Goal: Understand site structure: Understand site structure

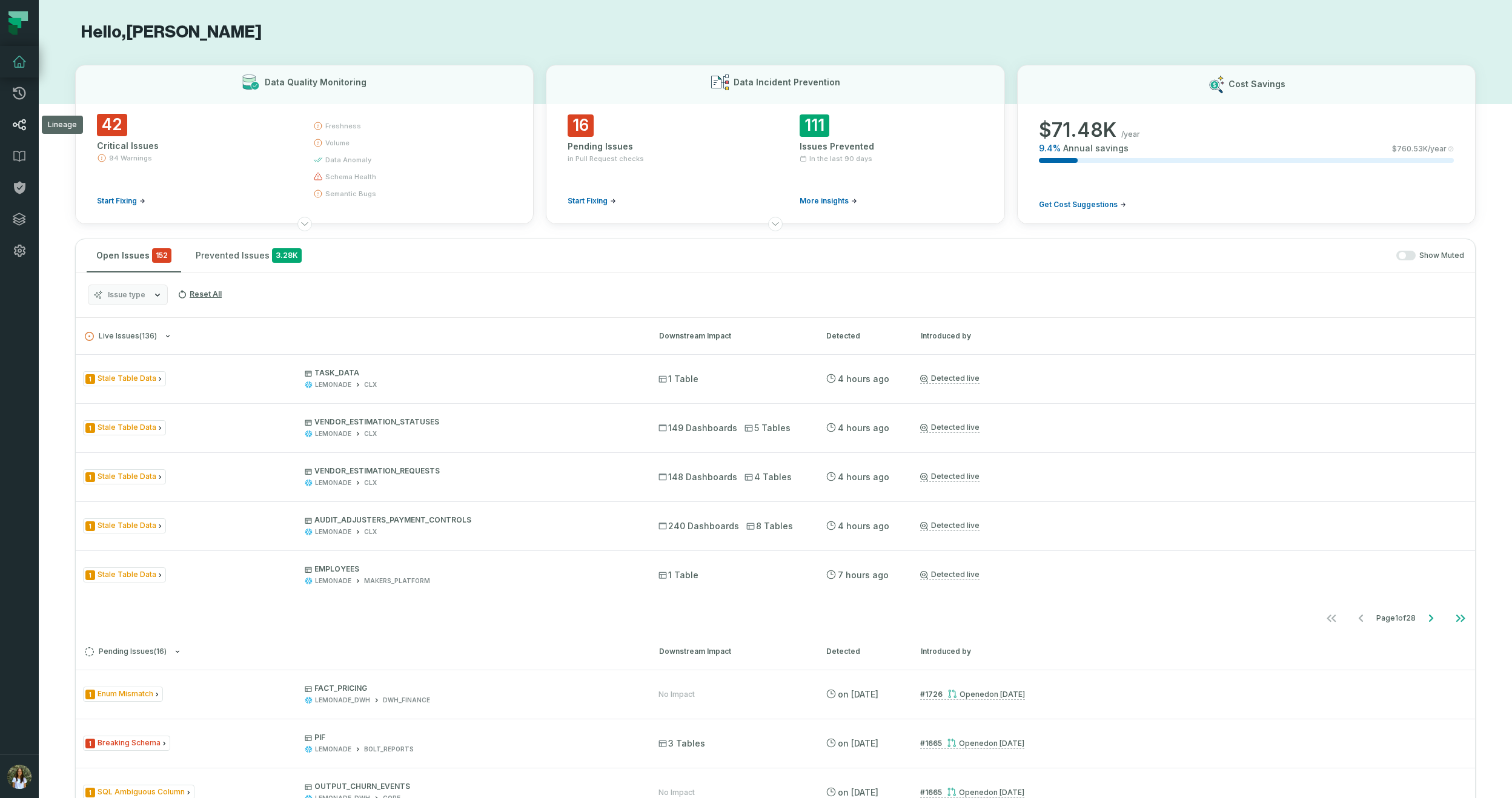
click at [30, 118] on link "Lineage" at bounding box center [19, 124] width 39 height 32
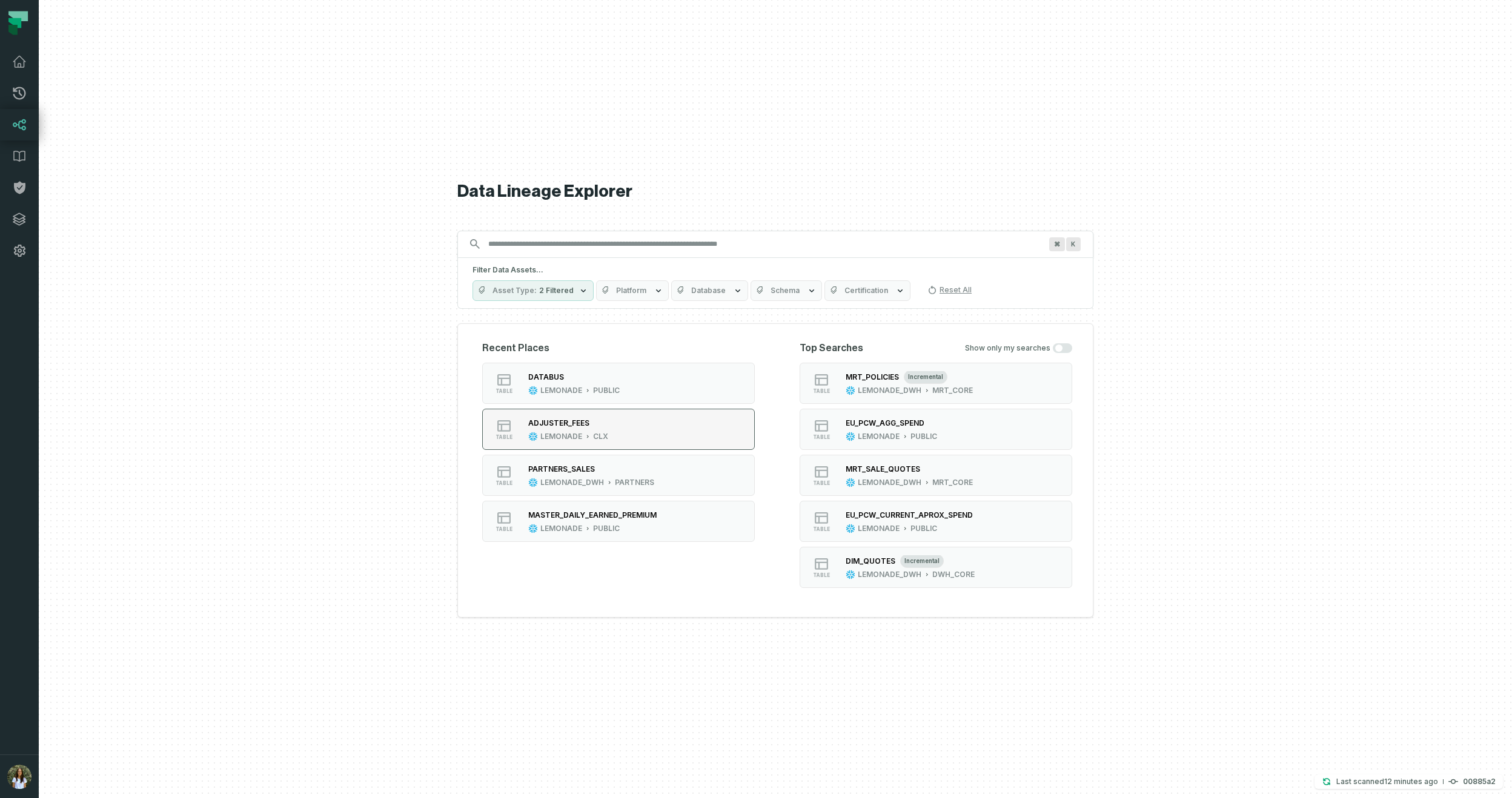
click at [574, 421] on div "ADJUSTER_FEES" at bounding box center [558, 423] width 61 height 9
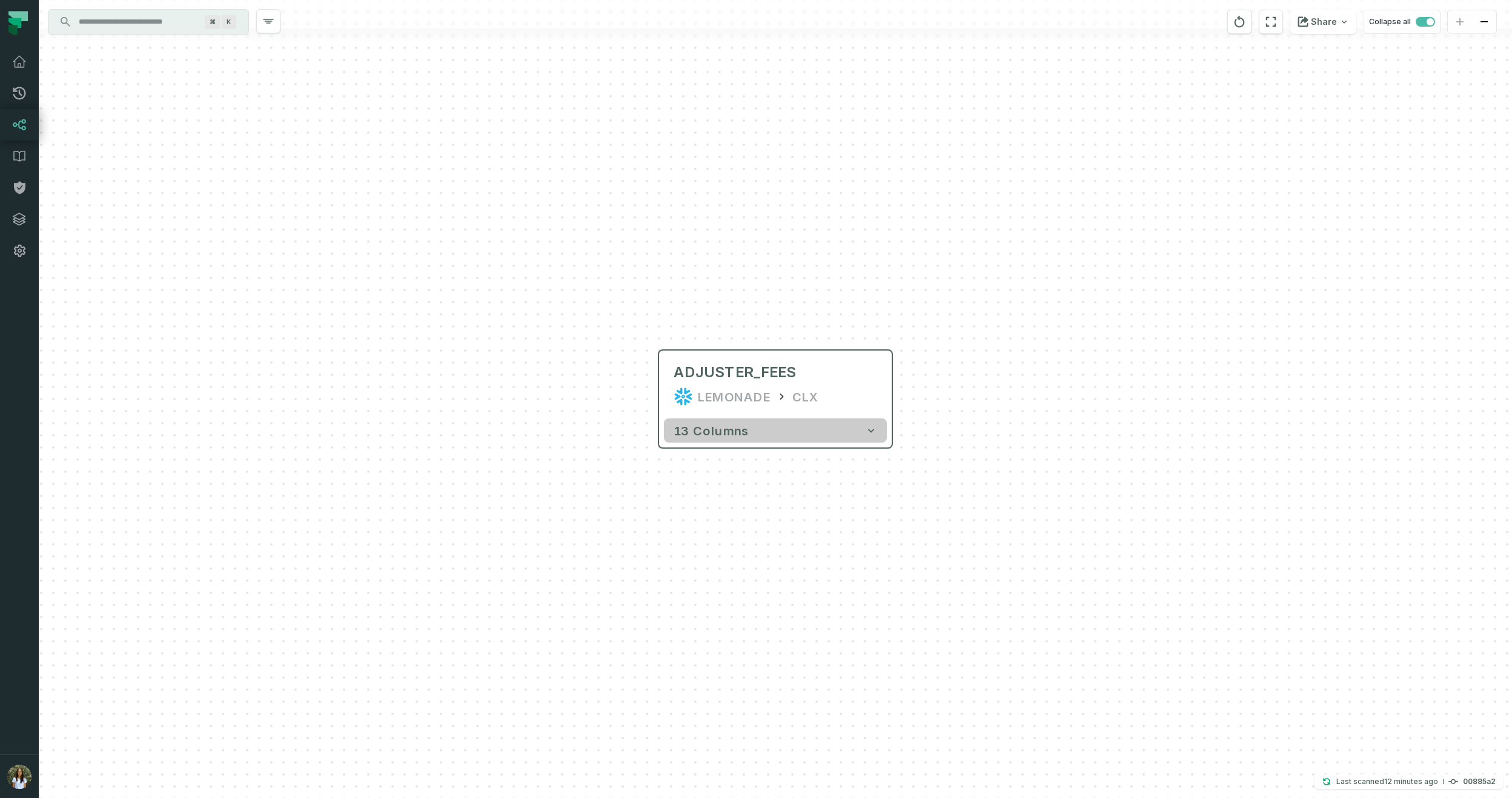
click at [763, 431] on button "13 columns" at bounding box center [775, 430] width 223 height 24
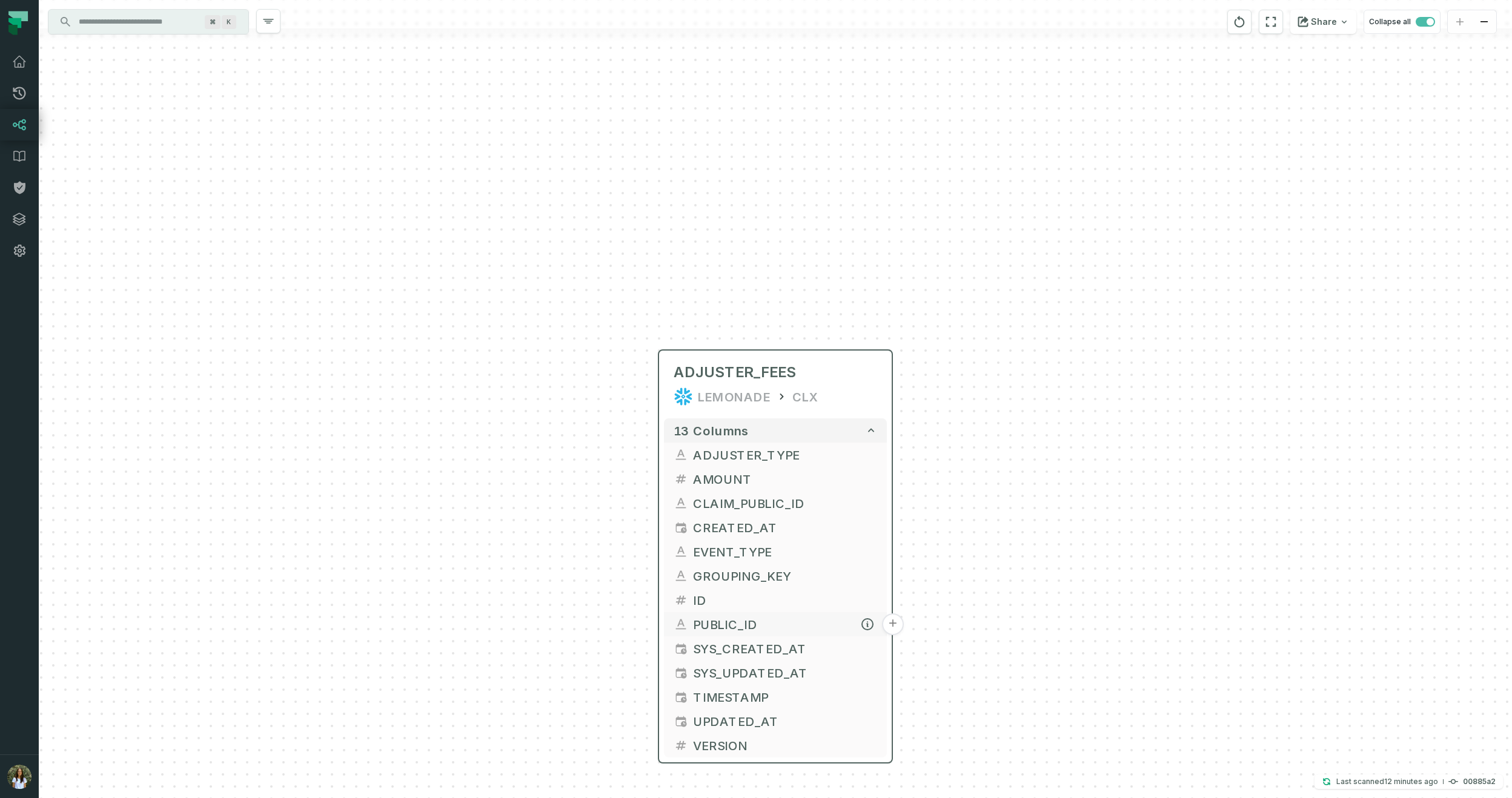
click at [888, 627] on button "+" at bounding box center [892, 624] width 22 height 22
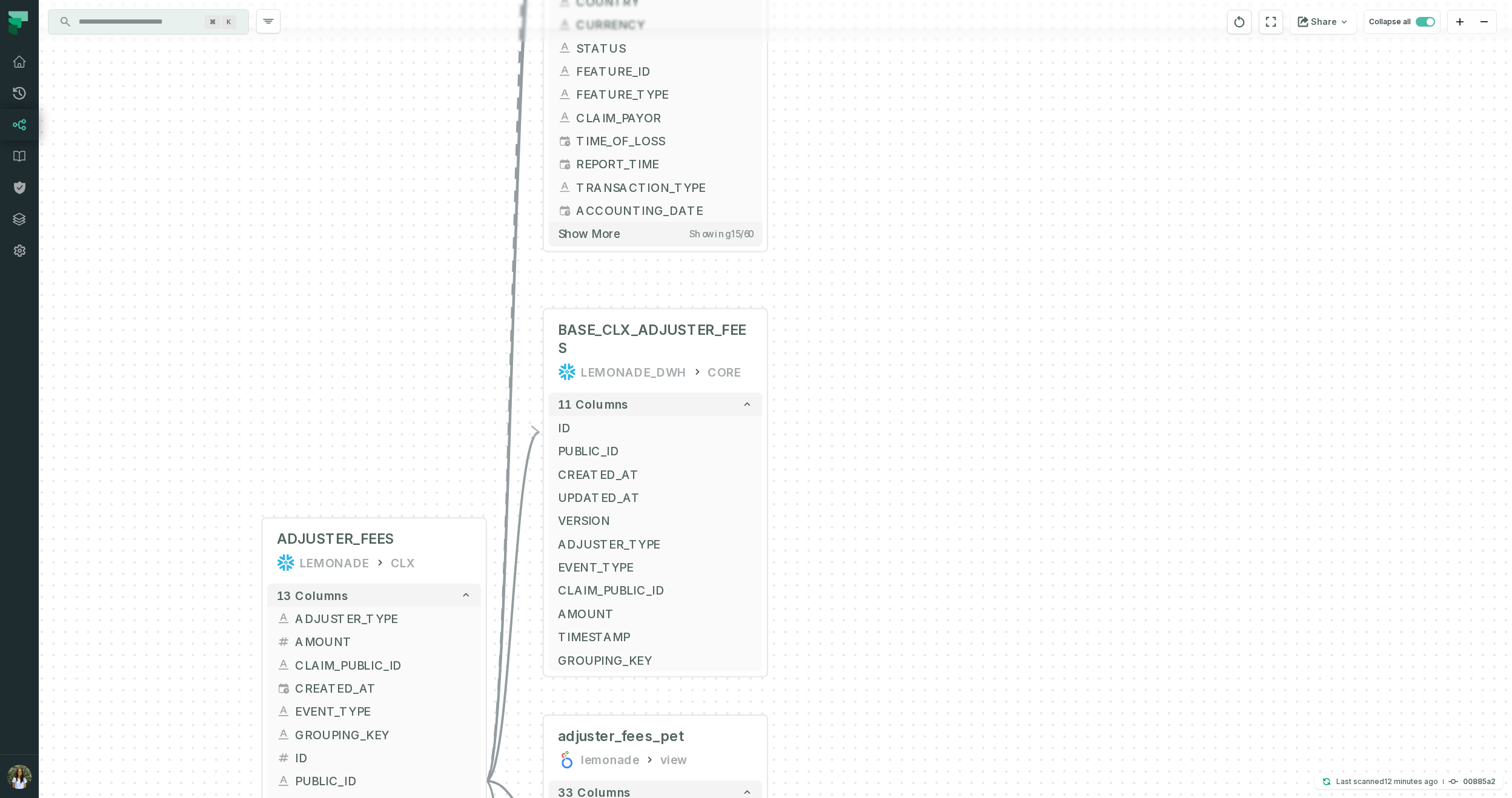
drag, startPoint x: 1015, startPoint y: 567, endPoint x: 900, endPoint y: 169, distance: 414.3
click at [900, 169] on div "+ LOSS_REPORT_HOME_MRR LEMONADE_DWH MRR + 60 columns + LOSS_REPORT_UNIQUE_KEY +…" at bounding box center [775, 399] width 1473 height 798
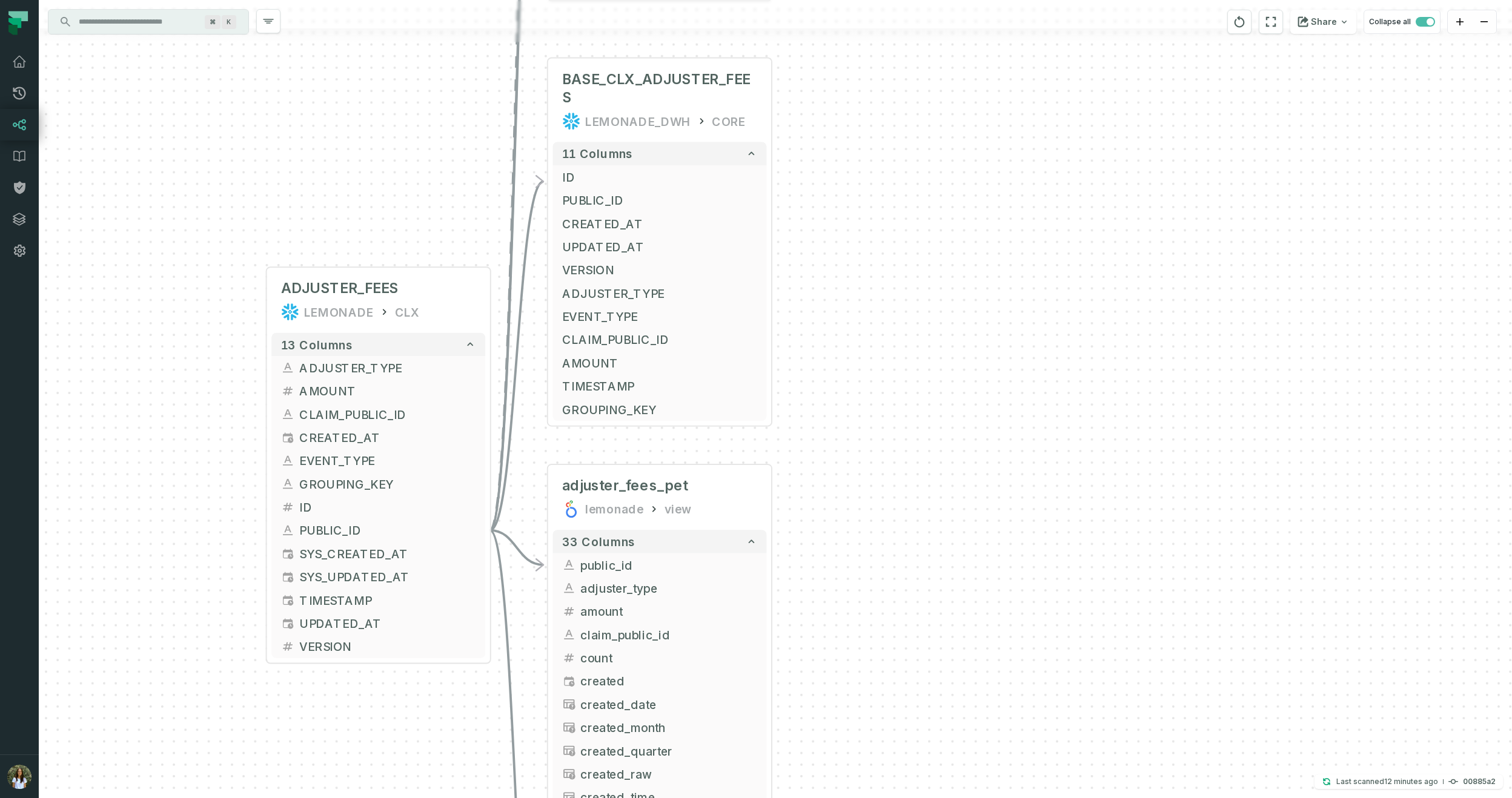
drag, startPoint x: 863, startPoint y: 362, endPoint x: 876, endPoint y: 131, distance: 231.4
click at [868, 118] on div "+ LOSS_REPORT_HOME_MRR LEMONADE_DWH MRR + 60 columns + LOSS_REPORT_UNIQUE_KEY +…" at bounding box center [775, 399] width 1473 height 798
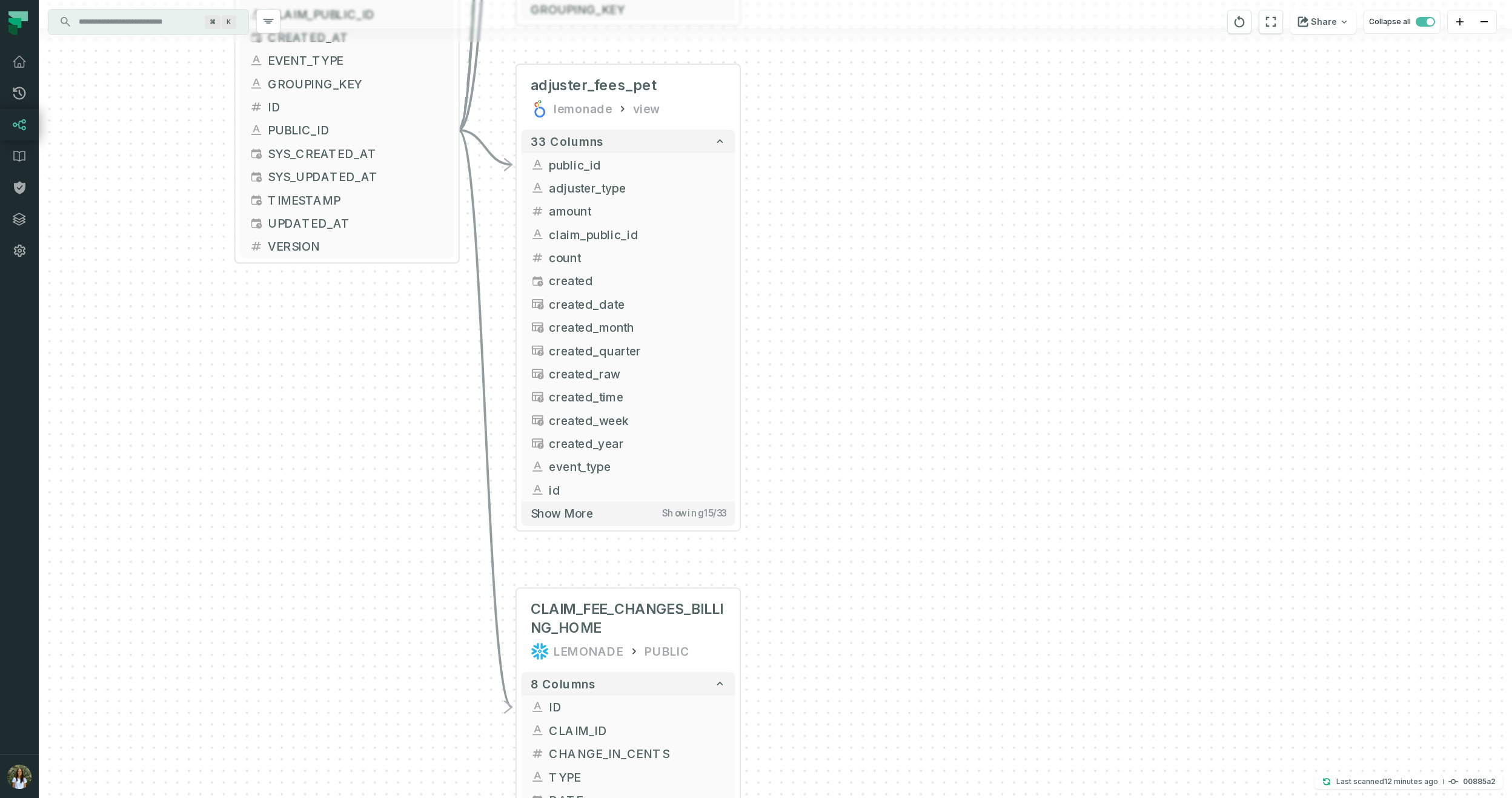
drag, startPoint x: 942, startPoint y: 776, endPoint x: 901, endPoint y: 351, distance: 427.0
click at [901, 351] on div "+ LOSS_REPORT_HOME_MRR LEMONADE_DWH MRR + 60 columns + LOSS_REPORT_UNIQUE_KEY +…" at bounding box center [775, 399] width 1473 height 798
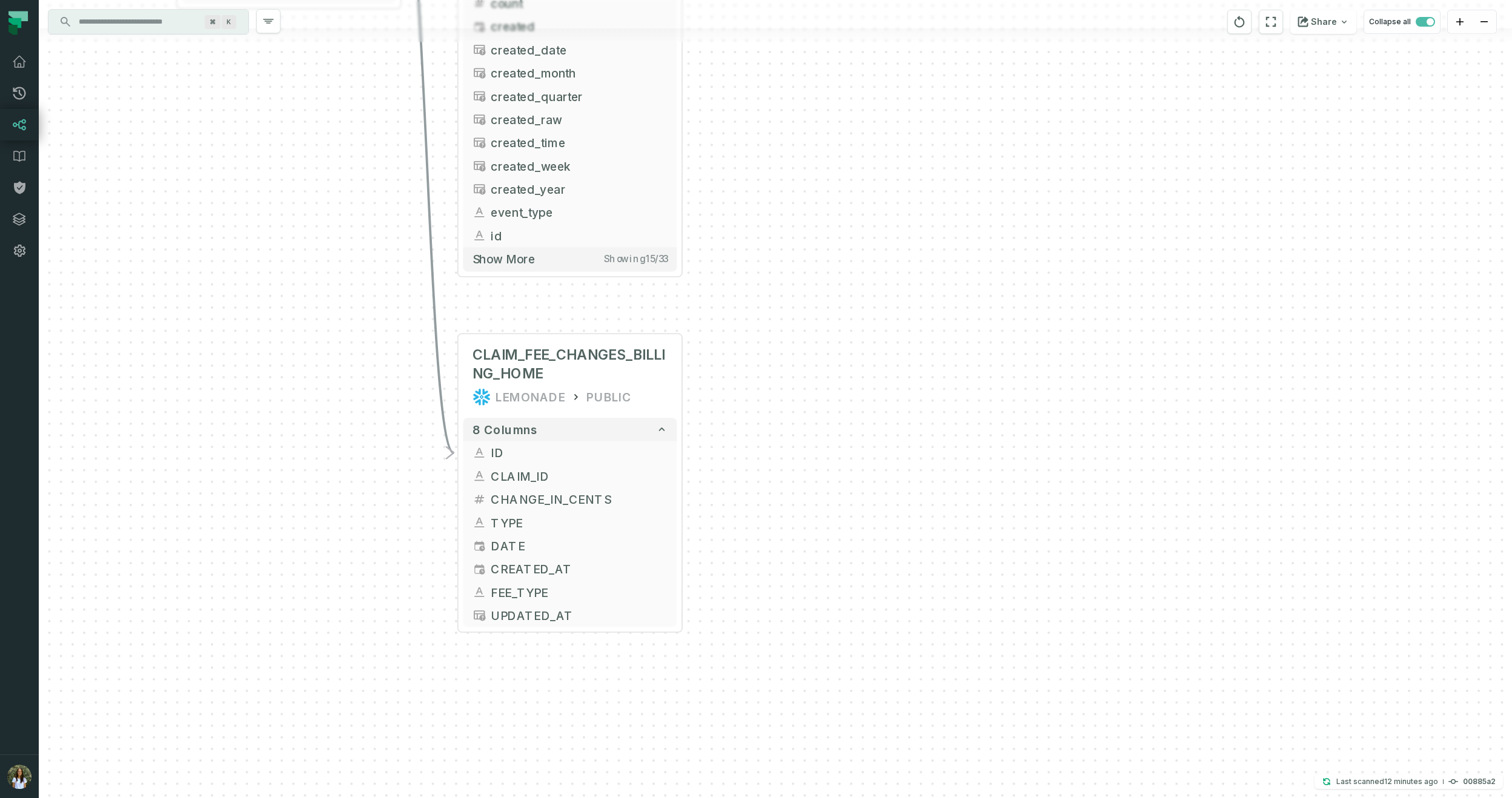
drag, startPoint x: 922, startPoint y: 680, endPoint x: 869, endPoint y: 468, distance: 218.5
click at [869, 468] on div "+ LOSS_REPORT_HOME_MRR LEMONADE_DWH MRR + 60 columns + LOSS_REPORT_UNIQUE_KEY +…" at bounding box center [775, 399] width 1473 height 798
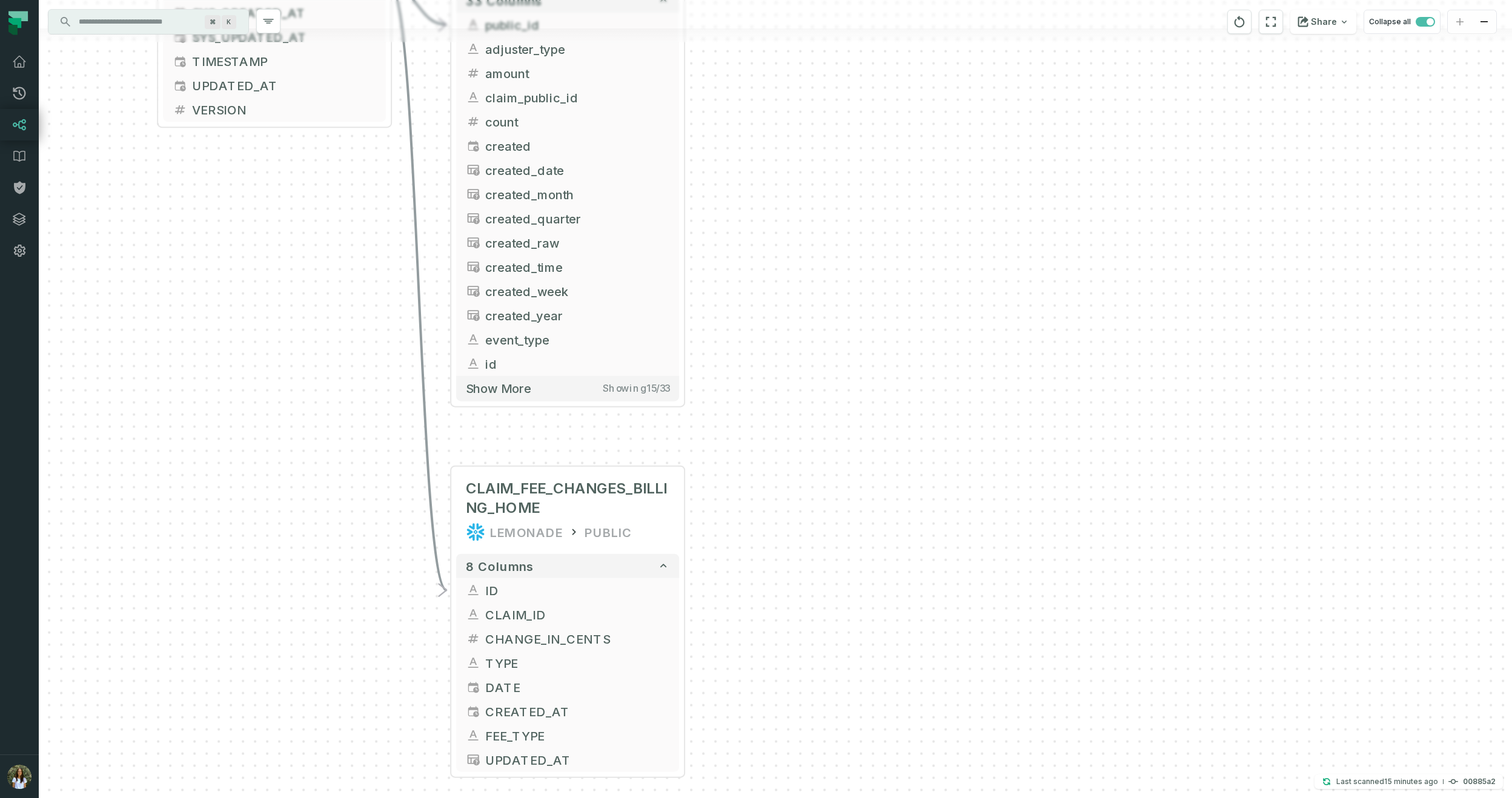
drag, startPoint x: 831, startPoint y: 508, endPoint x: 832, endPoint y: 653, distance: 145.0
click at [832, 653] on div "+ LOSS_REPORT_HOME_MRR LEMONADE_DWH MRR + 60 columns + LOSS_REPORT_UNIQUE_KEY +…" at bounding box center [775, 399] width 1473 height 798
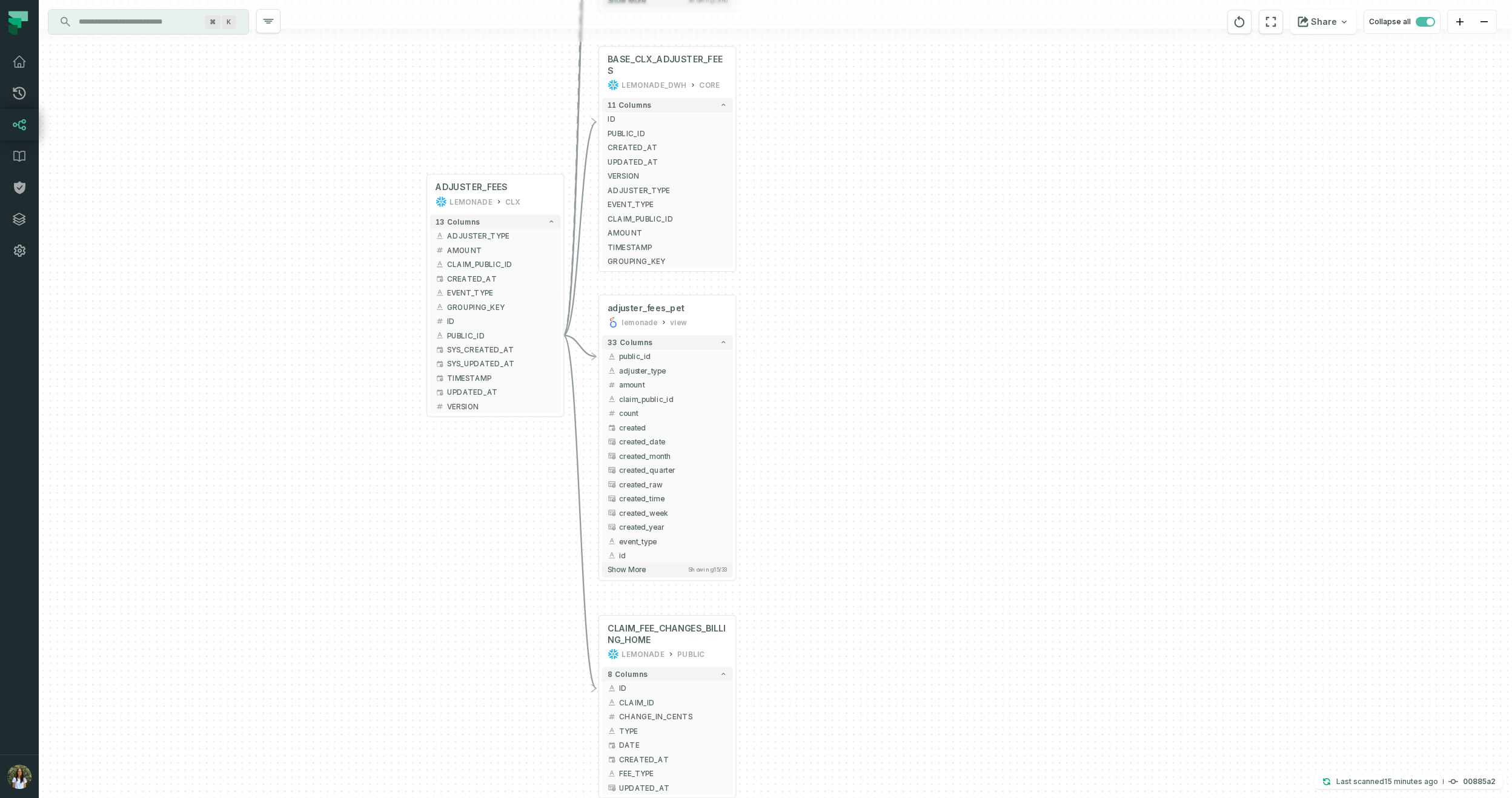
drag, startPoint x: 878, startPoint y: 513, endPoint x: 874, endPoint y: 620, distance: 107.1
click at [874, 620] on div "+ LOSS_REPORT_HOME_MRR LEMONADE_DWH MRR + 60 columns + LOSS_REPORT_UNIQUE_KEY +…" at bounding box center [775, 399] width 1473 height 798
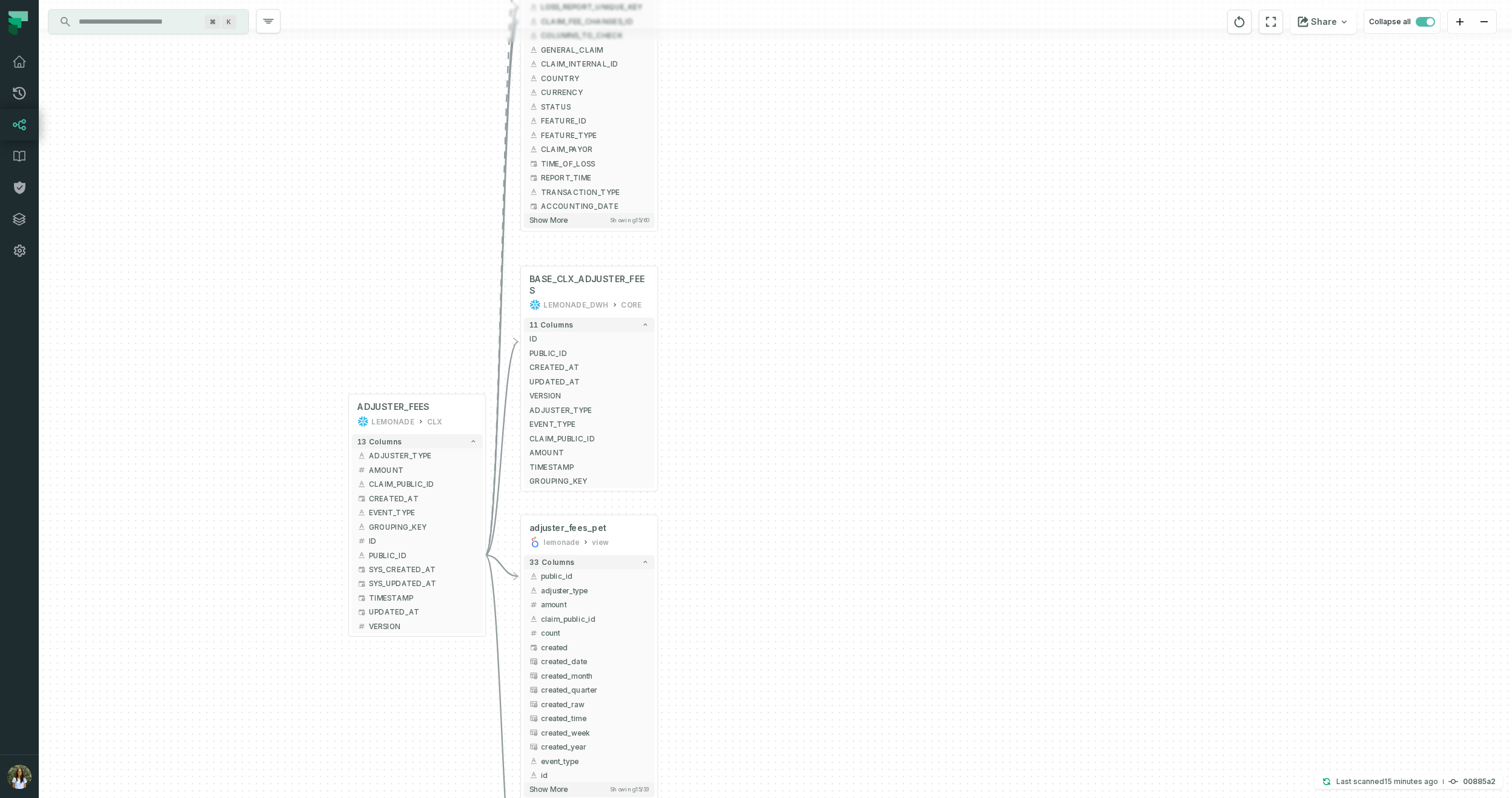
drag, startPoint x: 881, startPoint y: 499, endPoint x: 777, endPoint y: 604, distance: 147.8
click at [801, 719] on div "+ LOSS_REPORT_HOME_MRR LEMONADE_DWH MRR + 60 columns + LOSS_REPORT_UNIQUE_KEY +…" at bounding box center [775, 399] width 1473 height 798
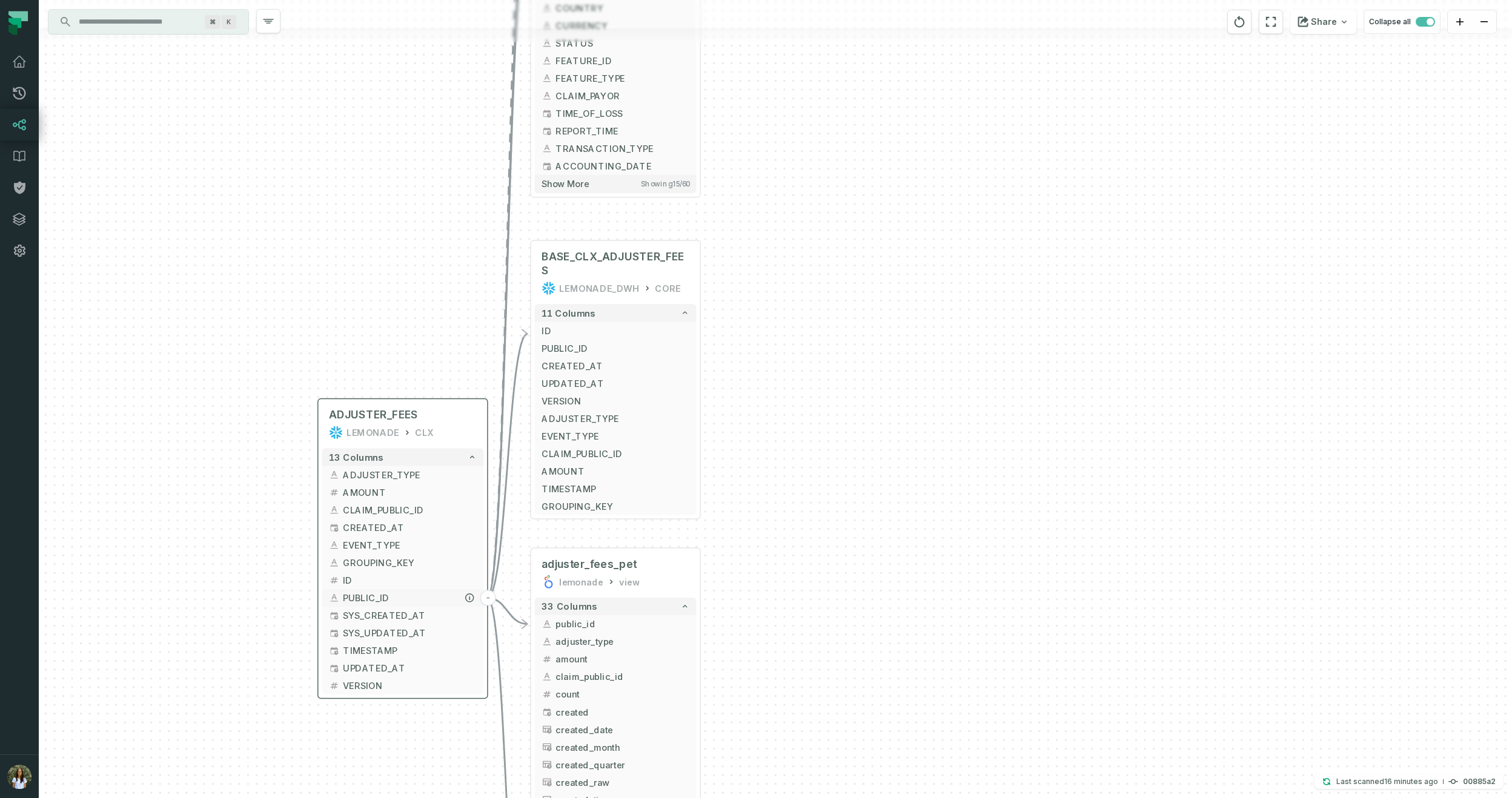
click at [486, 596] on button "-" at bounding box center [488, 597] width 15 height 15
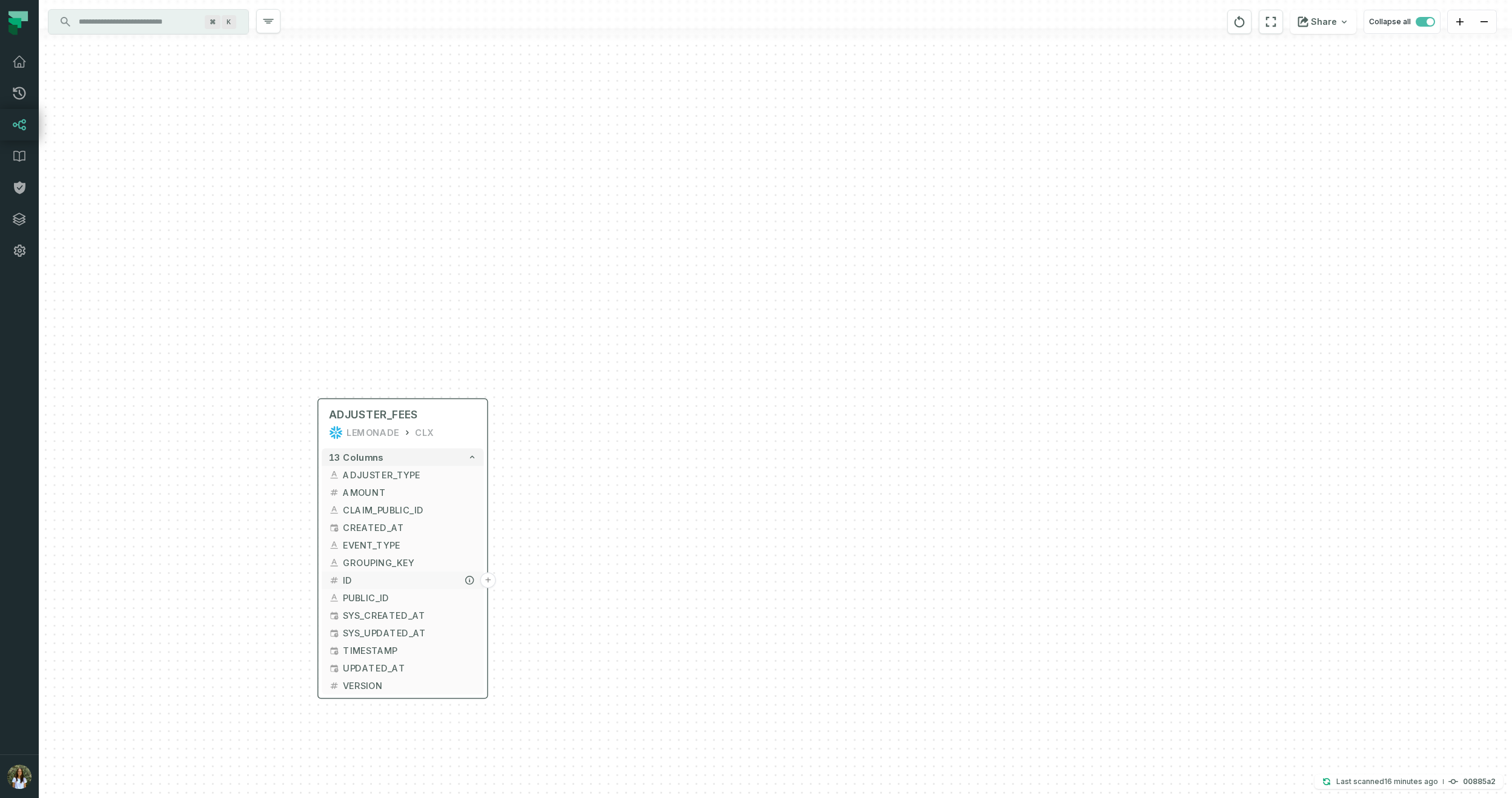
click at [489, 579] on button "+" at bounding box center [488, 580] width 15 height 15
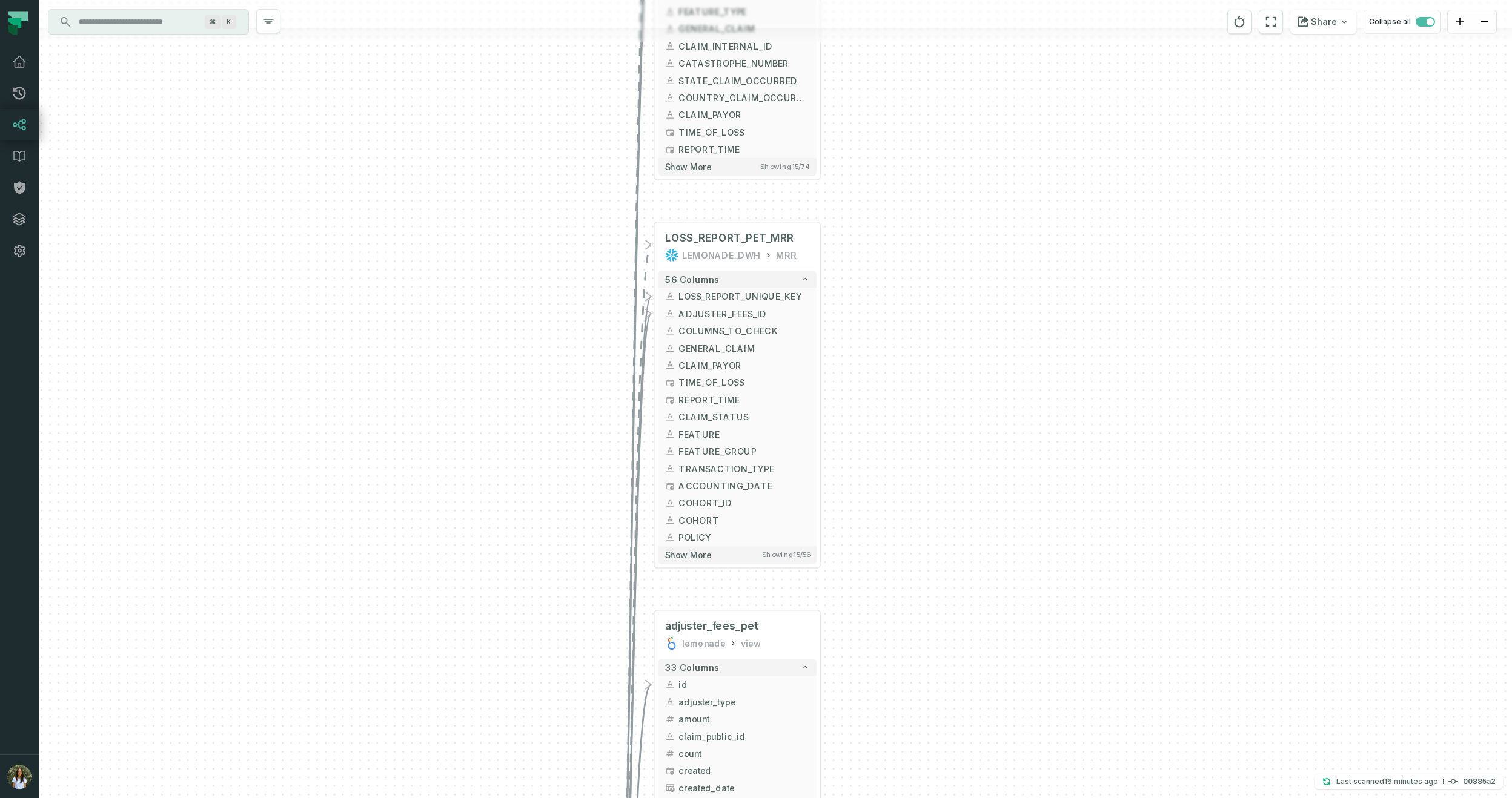
drag, startPoint x: 1048, startPoint y: 534, endPoint x: 1010, endPoint y: 260, distance: 276.6
click at [1010, 260] on div "+ LOSS_REPORT_CAR_MRR LEMONADE_DWH MRR + 74 columns + LOSS_REPORT_UNIQUE_KEY + …" at bounding box center [775, 399] width 1473 height 798
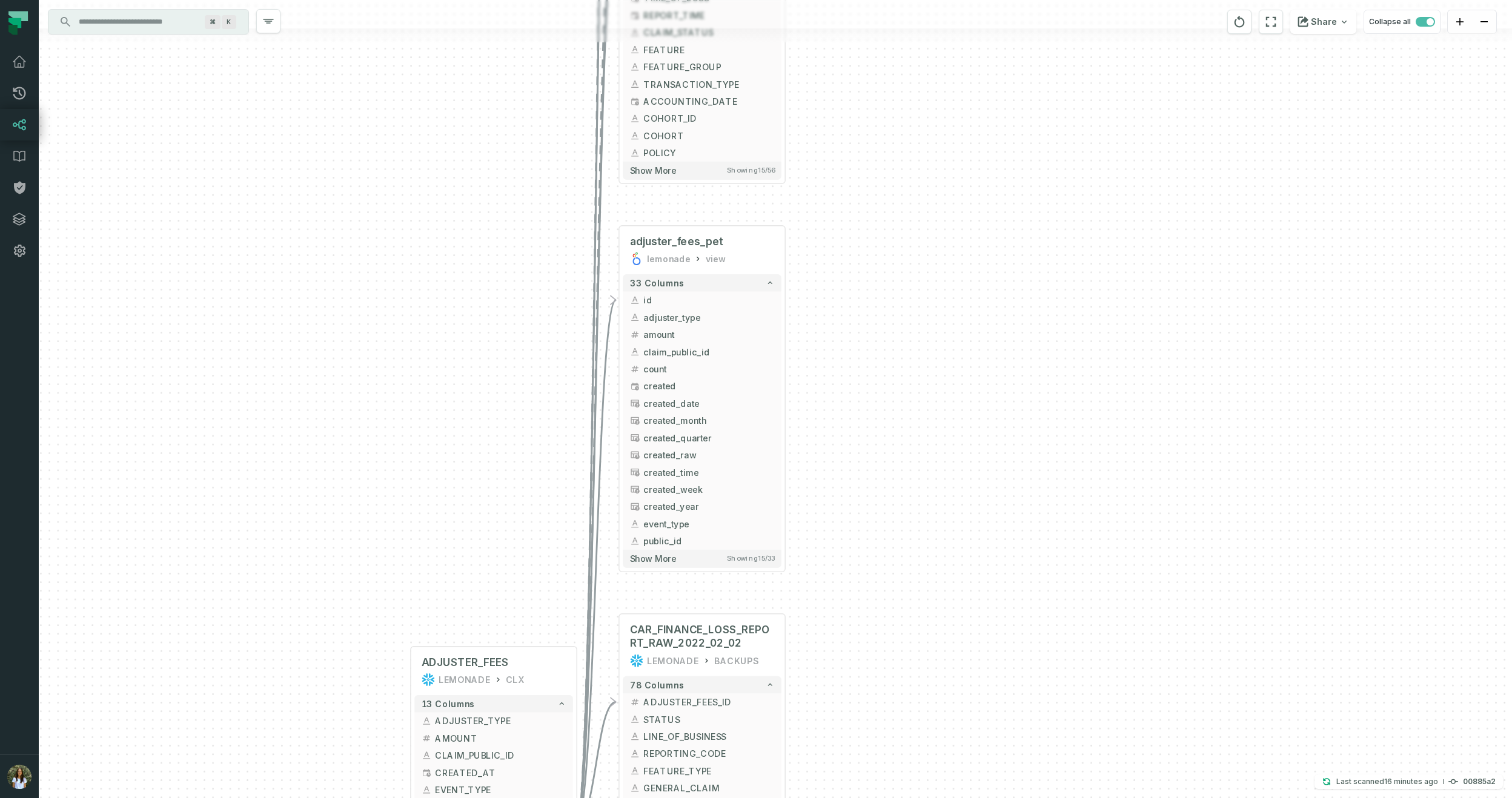
drag, startPoint x: 1073, startPoint y: 440, endPoint x: 1051, endPoint y: 220, distance: 221.1
click at [1050, 219] on div "+ LOSS_REPORT_CAR_MRR LEMONADE_DWH MRR + 74 columns + LOSS_REPORT_UNIQUE_KEY + …" at bounding box center [775, 399] width 1473 height 798
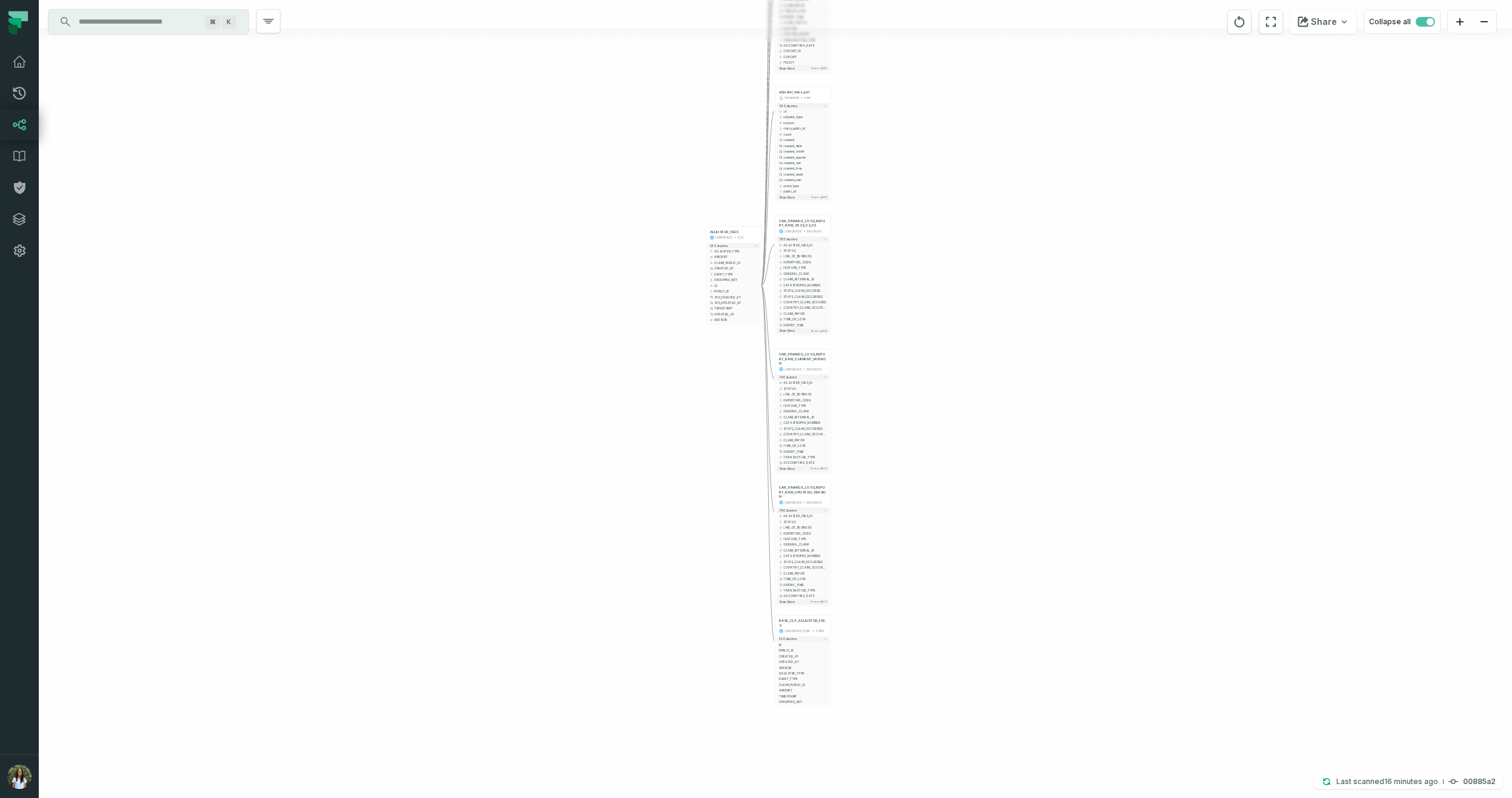
drag, startPoint x: 1079, startPoint y: 520, endPoint x: 950, endPoint y: 267, distance: 284.0
click at [950, 267] on div "+ LOSS_REPORT_CAR_MRR LEMONADE_DWH MRR + 74 columns + LOSS_REPORT_UNIQUE_KEY + …" at bounding box center [775, 399] width 1473 height 798
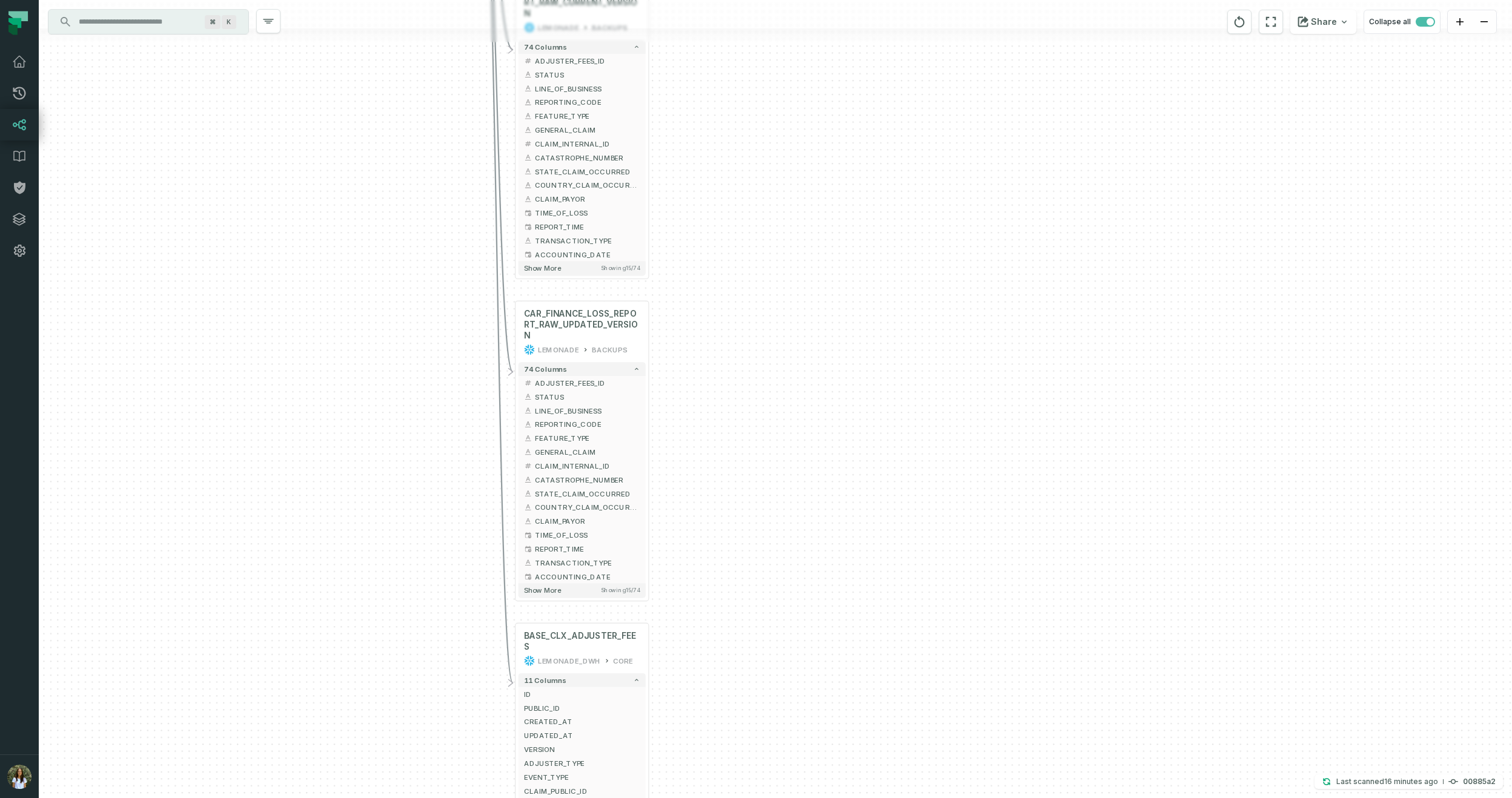
drag, startPoint x: 927, startPoint y: 513, endPoint x: 921, endPoint y: 244, distance: 269.1
click at [921, 244] on div "+ LOSS_REPORT_CAR_MRR LEMONADE_DWH MRR + 74 columns + LOSS_REPORT_UNIQUE_KEY + …" at bounding box center [775, 399] width 1473 height 798
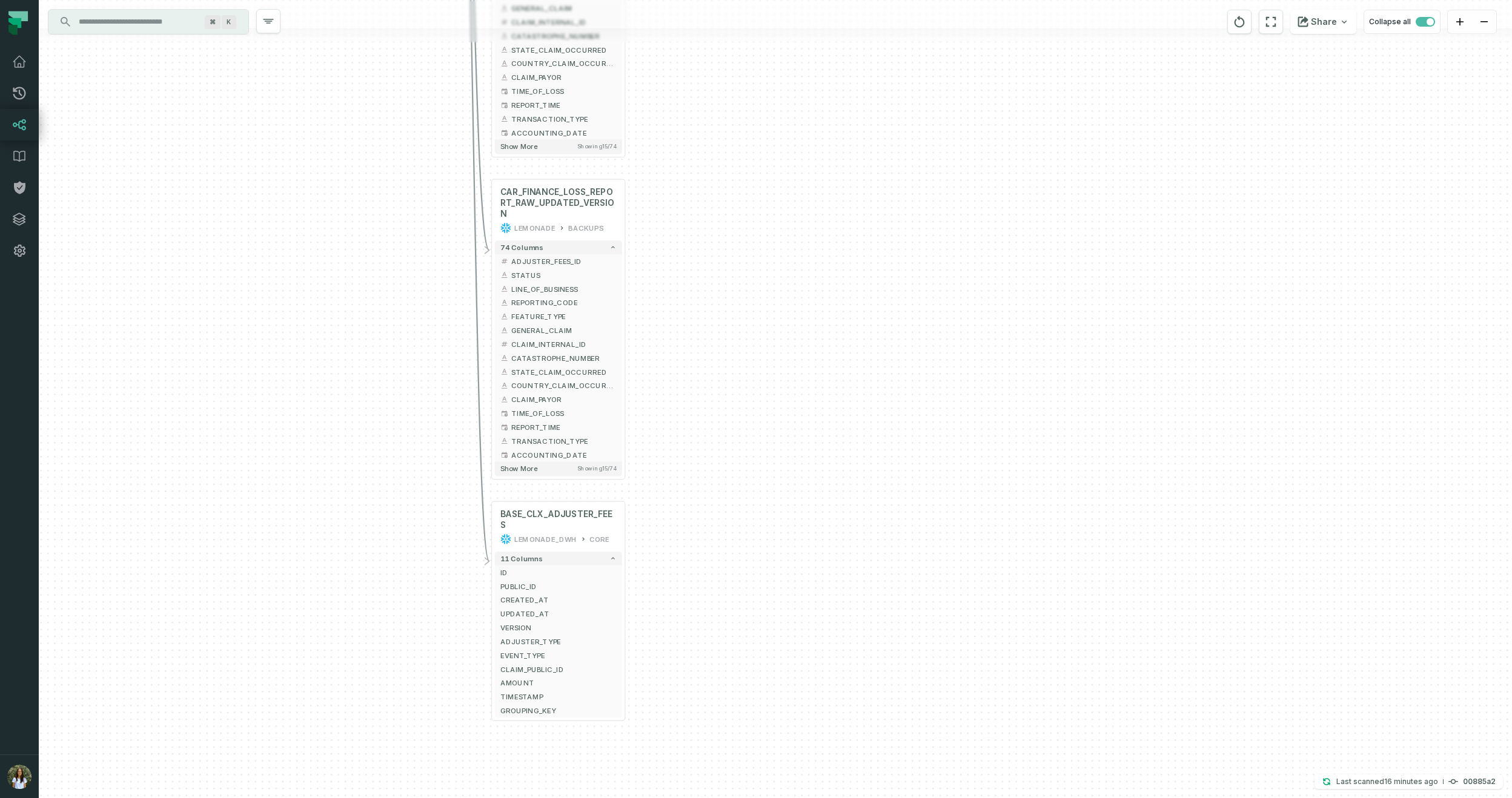
drag, startPoint x: 948, startPoint y: 457, endPoint x: 924, endPoint y: 335, distance: 124.3
click at [924, 335] on div "+ LOSS_REPORT_CAR_MRR LEMONADE_DWH MRR + 74 columns + LOSS_REPORT_UNIQUE_KEY + …" at bounding box center [775, 399] width 1473 height 798
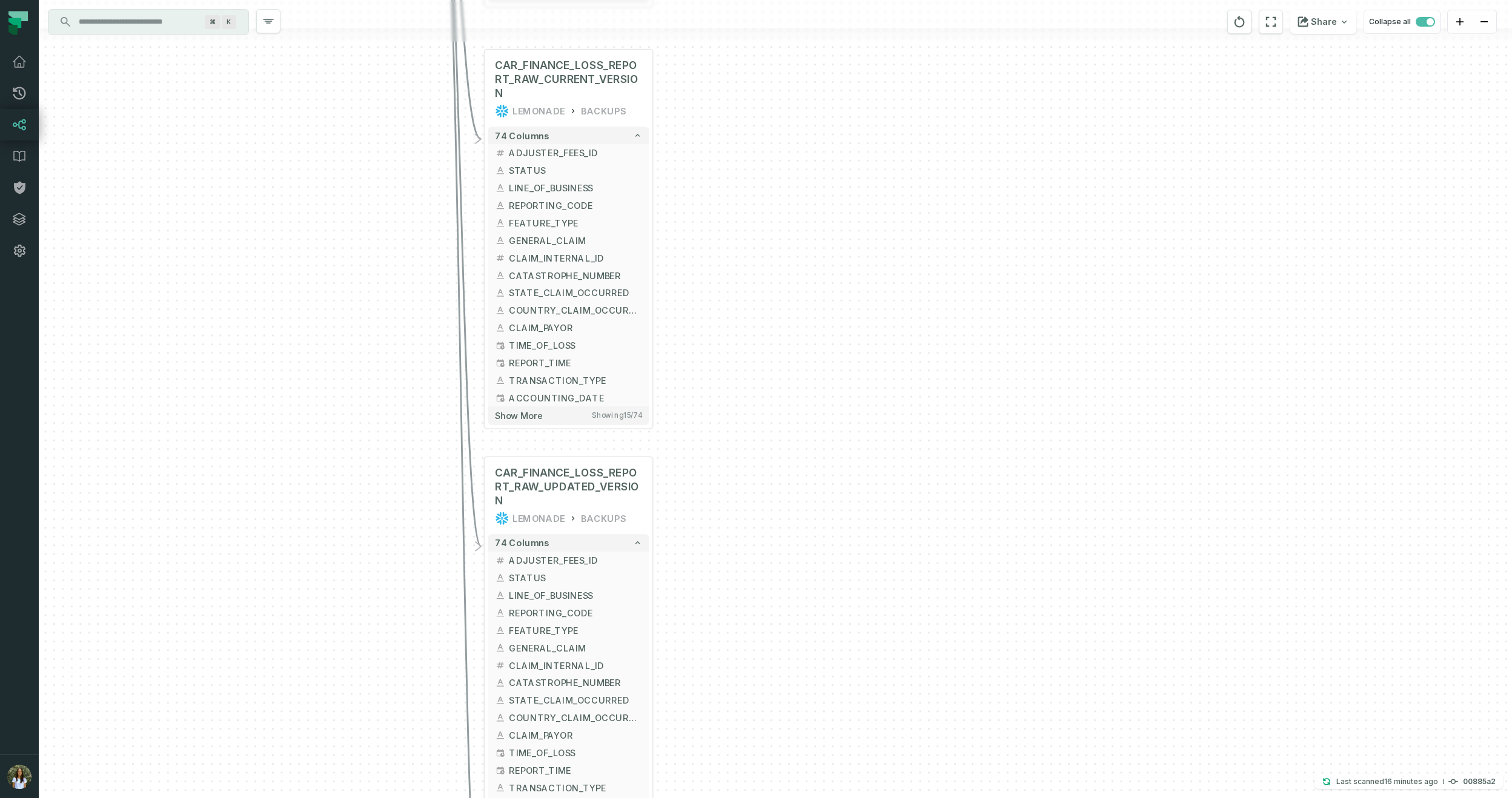
drag, startPoint x: 806, startPoint y: 265, endPoint x: 819, endPoint y: 560, distance: 295.3
click at [822, 569] on div "+ LOSS_REPORT_CAR_MRR LEMONADE_DWH MRR + 74 columns + LOSS_REPORT_UNIQUE_KEY + …" at bounding box center [775, 399] width 1473 height 798
